Goal: Information Seeking & Learning: Learn about a topic

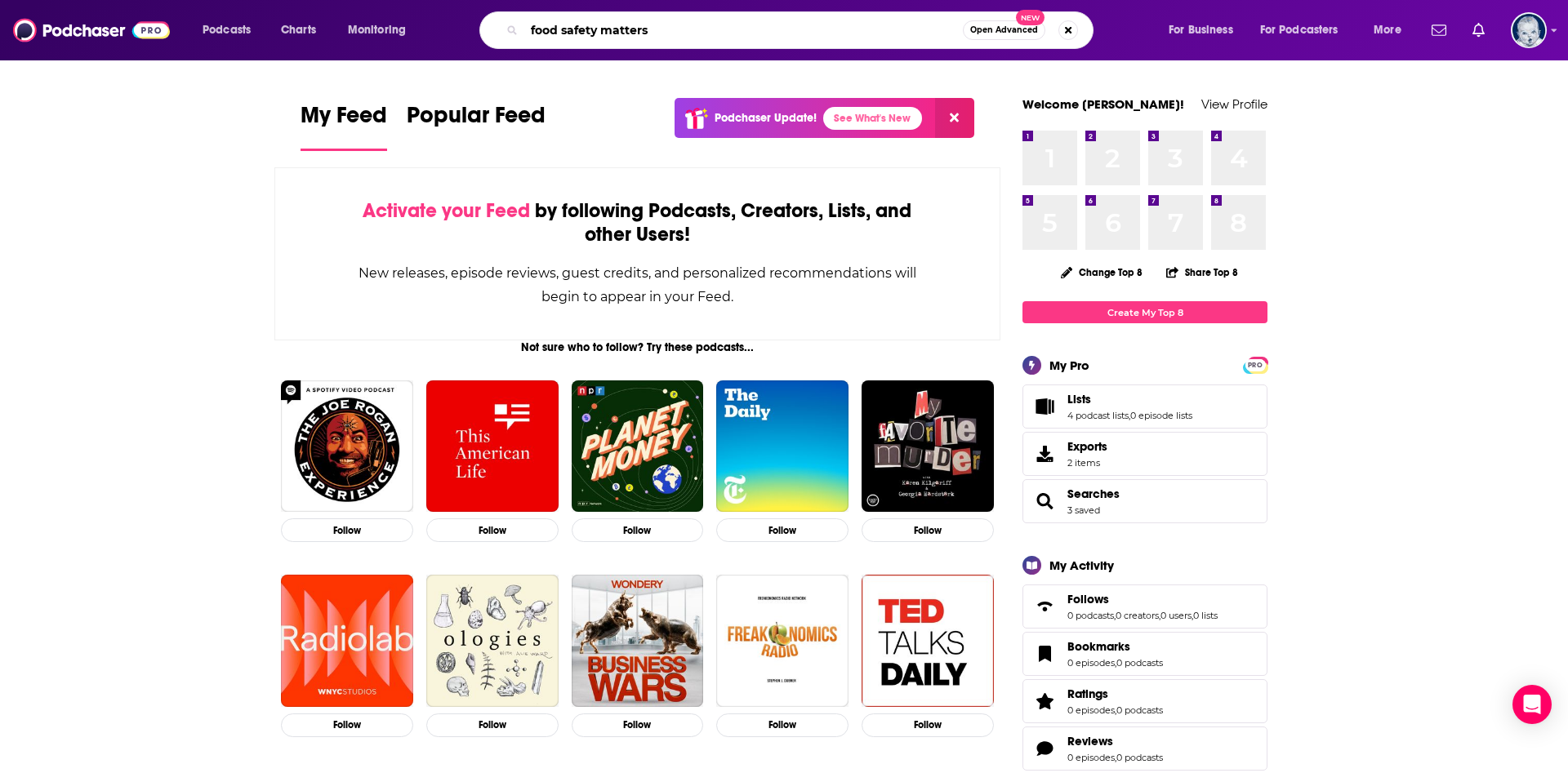
type input "food safety matters"
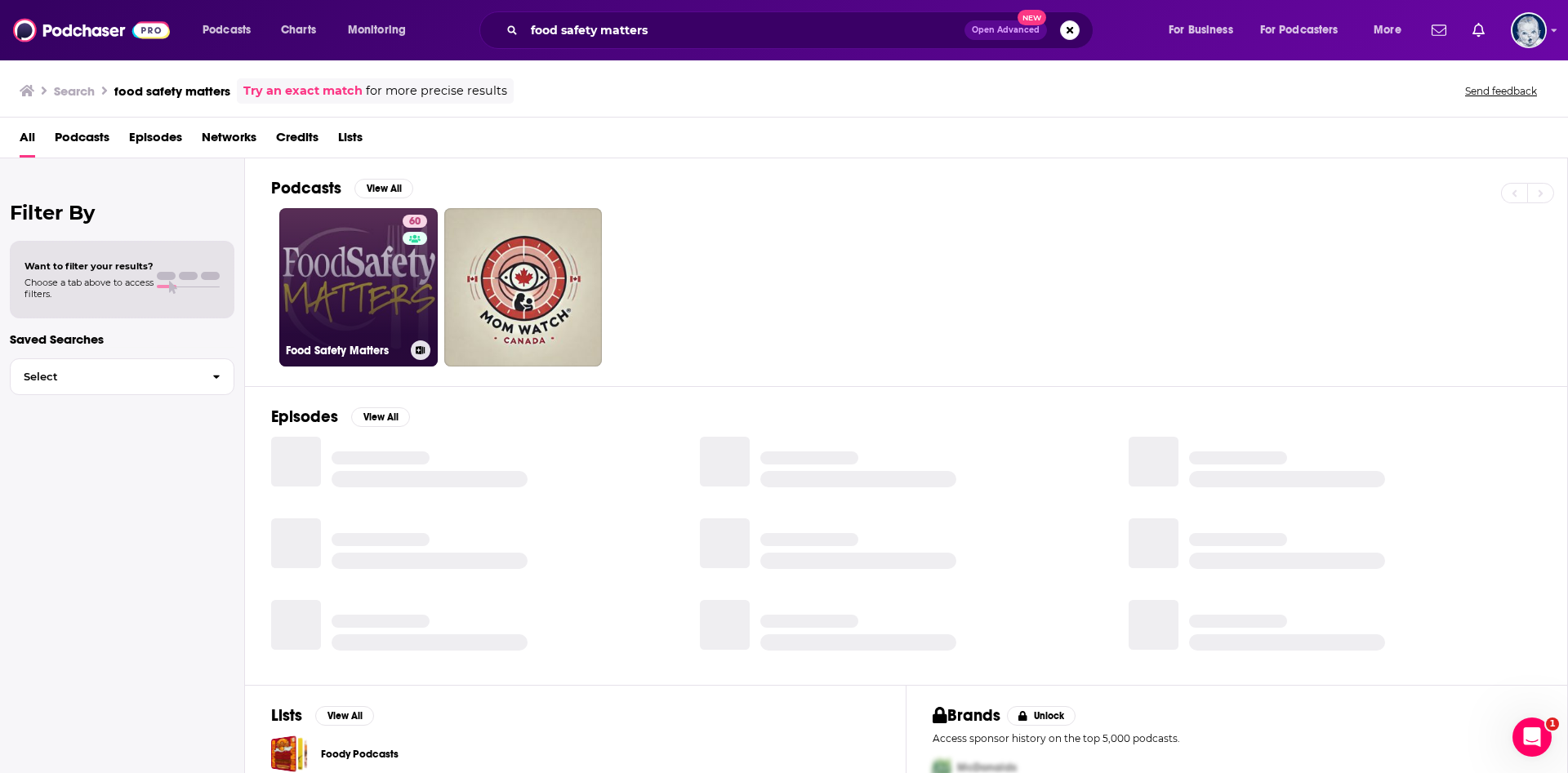
click at [393, 317] on link "60 Food Safety Matters" at bounding box center [358, 287] width 158 height 158
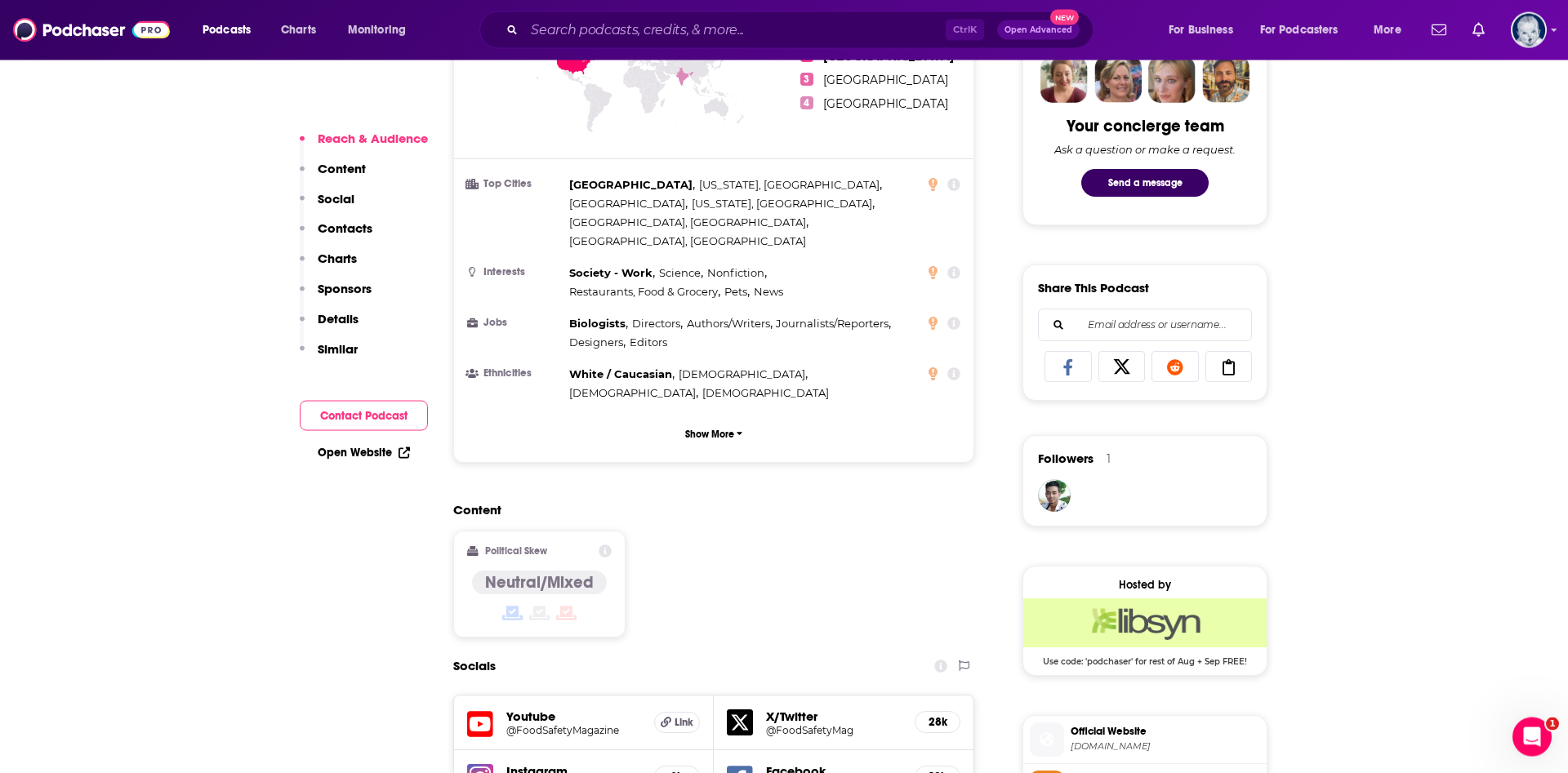
scroll to position [1166, 0]
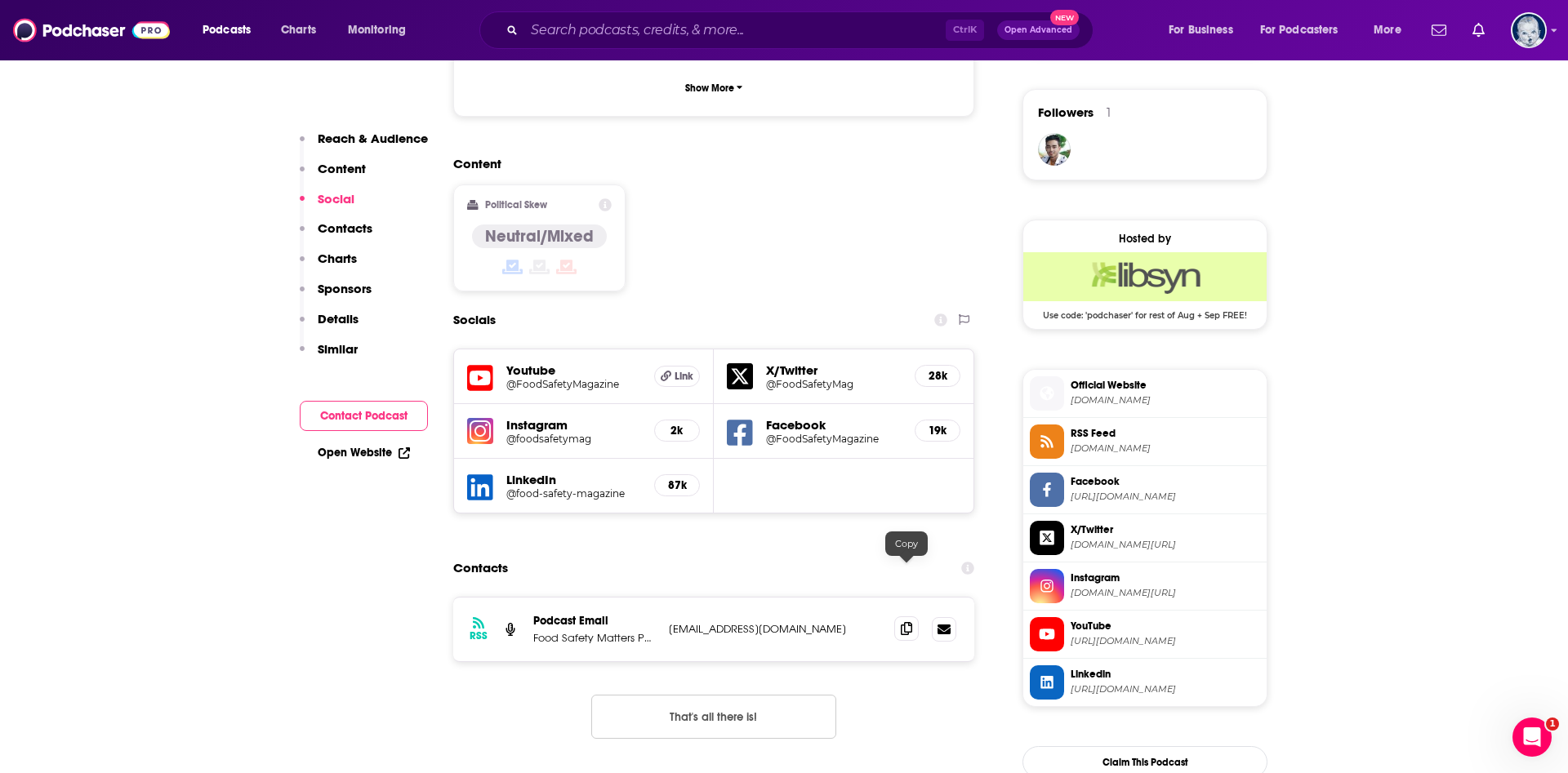
click at [909, 623] on icon at bounding box center [907, 629] width 11 height 13
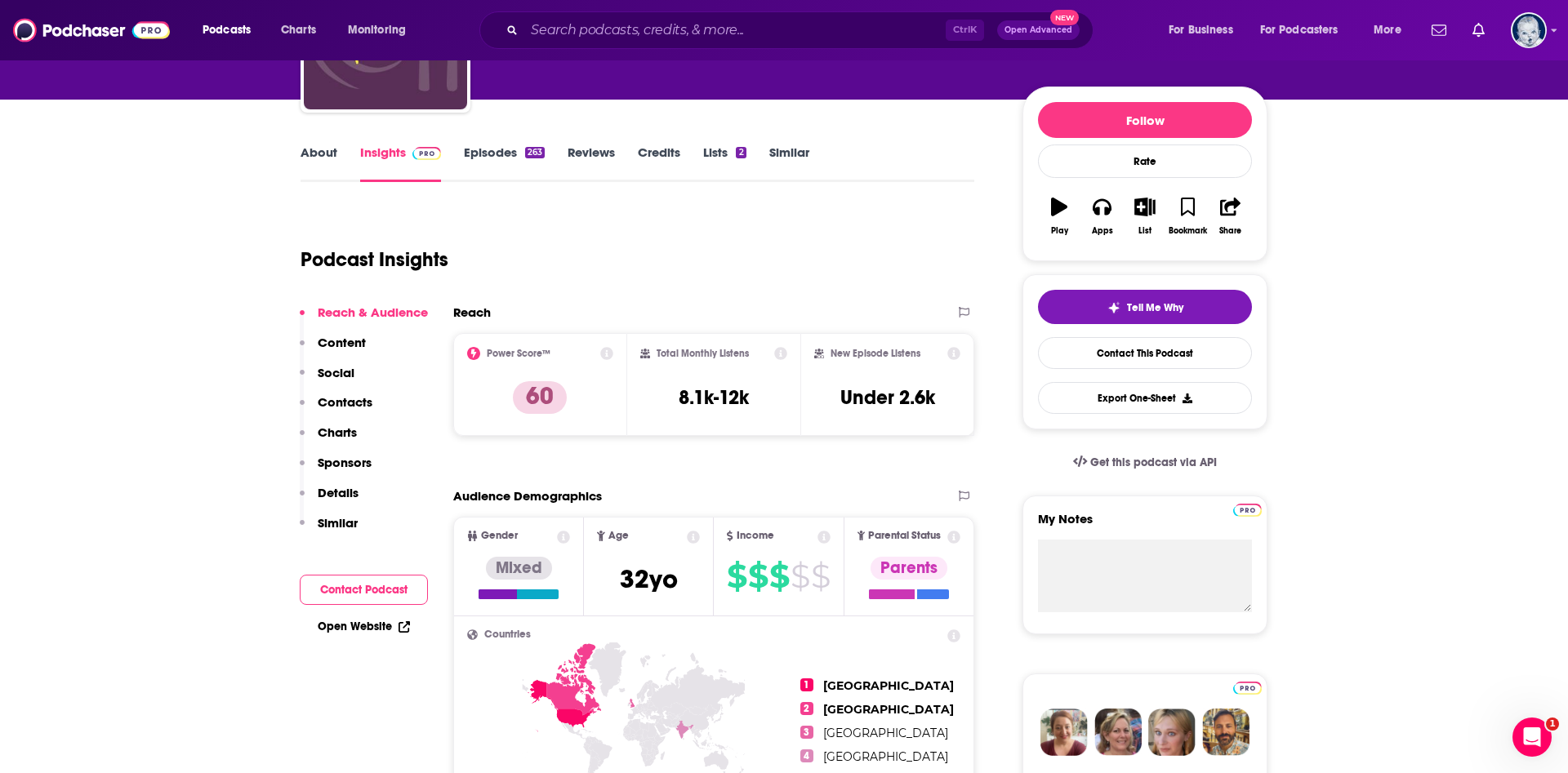
scroll to position [0, 0]
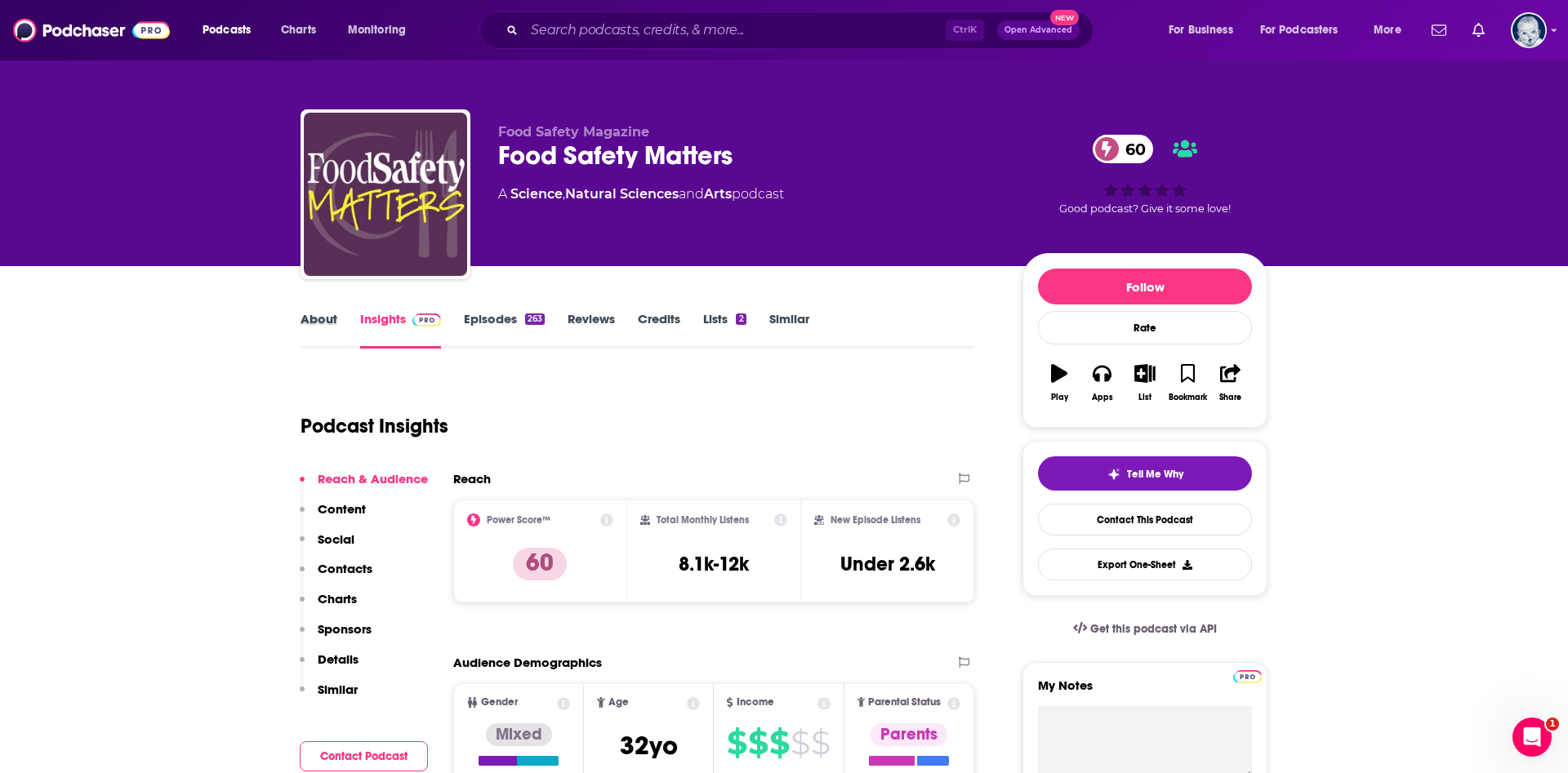
click at [339, 325] on div "About" at bounding box center [330, 330] width 60 height 38
click at [329, 321] on link "About" at bounding box center [319, 330] width 37 height 38
